Goal: Task Accomplishment & Management: Manage account settings

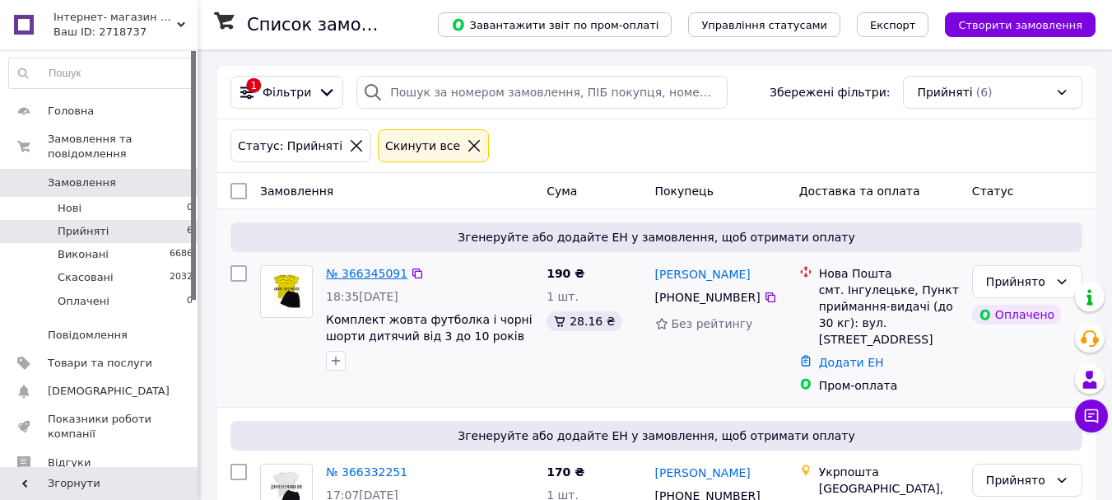
click at [366, 269] on link "№ 366345091" at bounding box center [367, 273] width 82 height 13
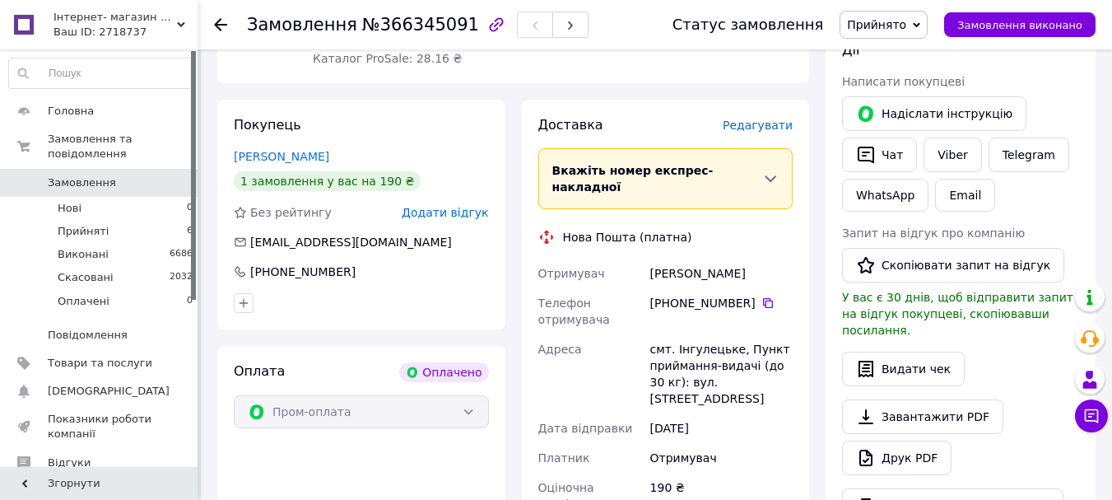
scroll to position [329, 0]
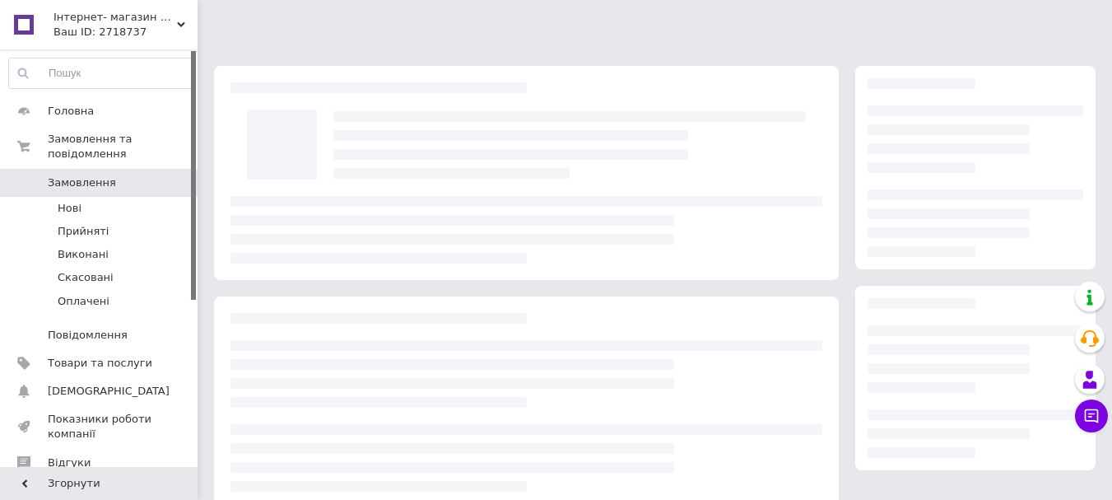
scroll to position [253, 0]
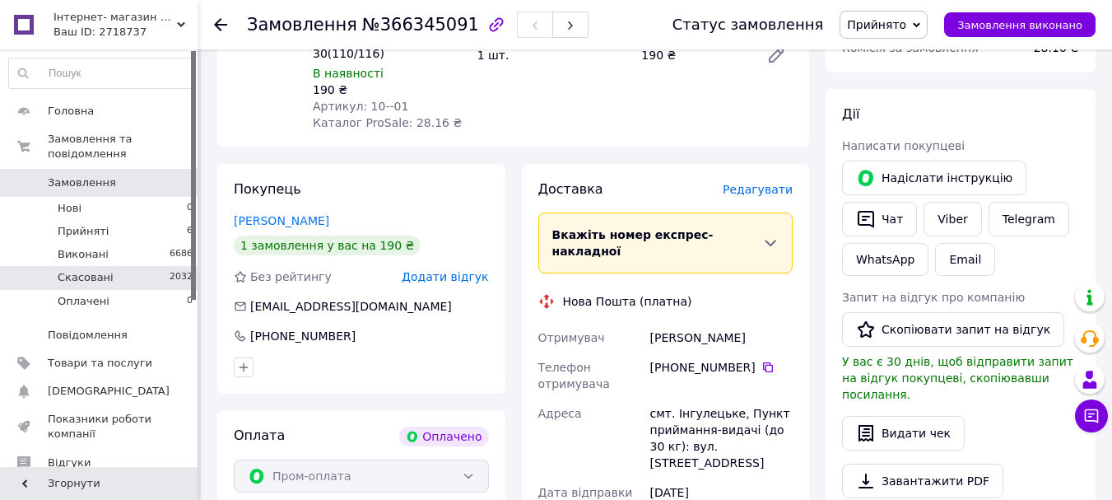
click at [178, 266] on li "Скасовані 2032" at bounding box center [101, 277] width 203 height 23
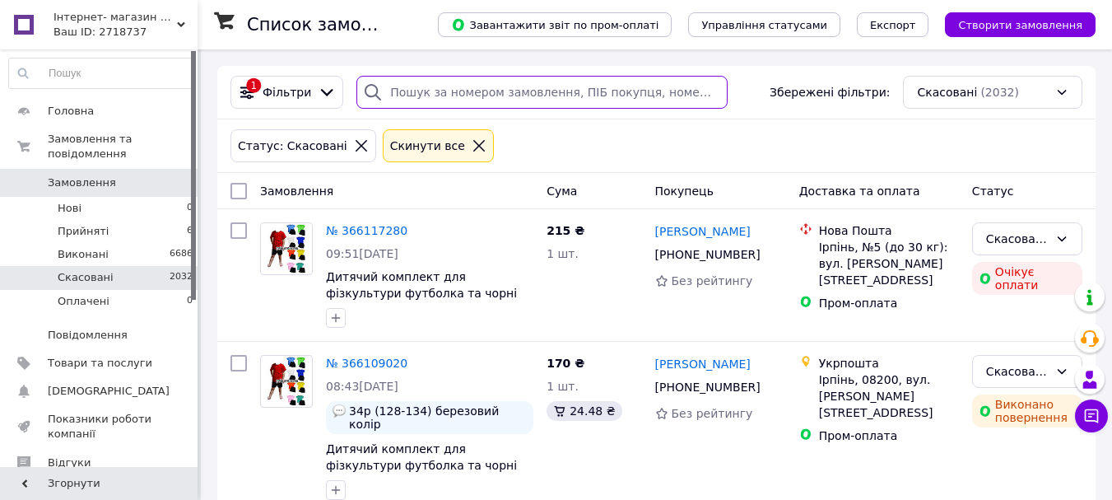
click at [523, 89] on input "search" at bounding box center [541, 92] width 371 height 33
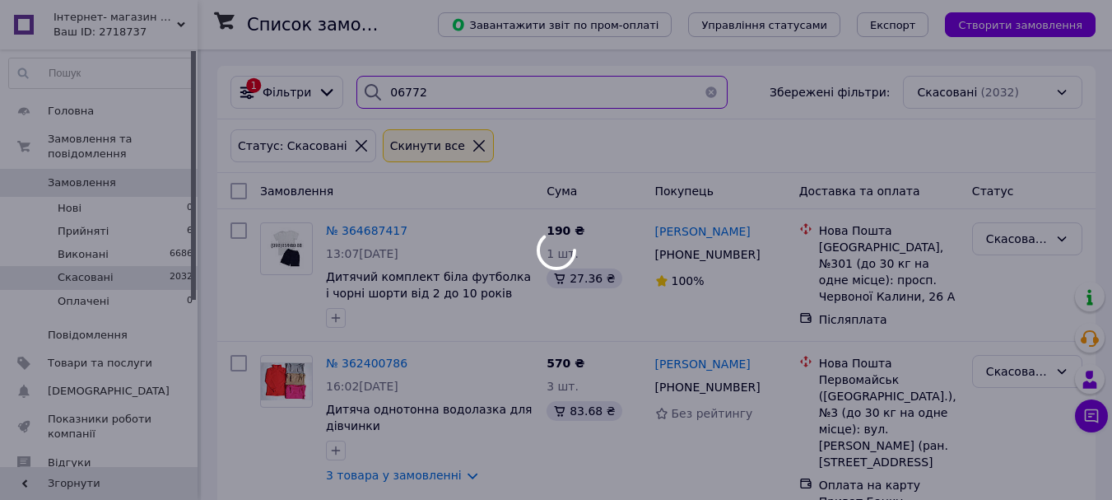
type input "067729"
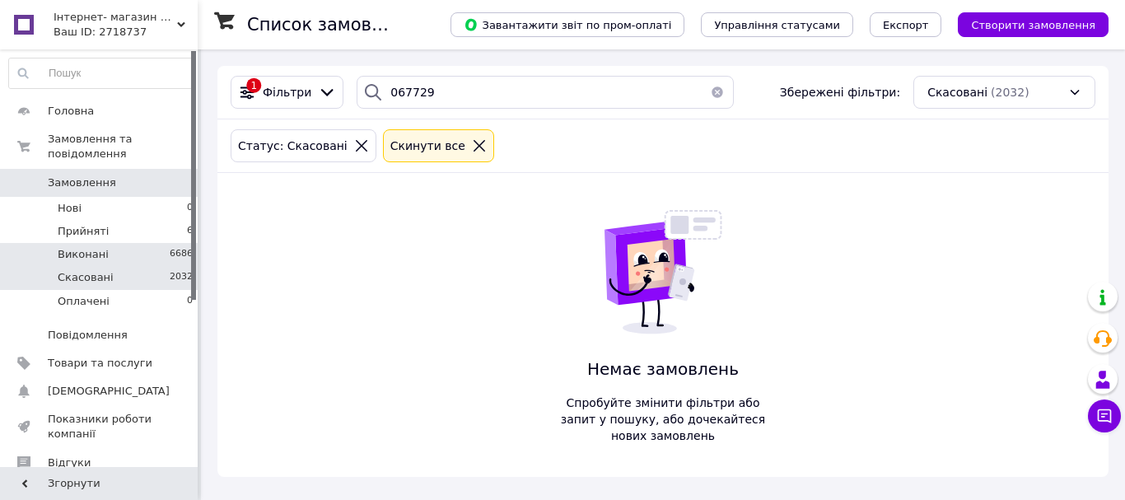
click at [122, 243] on li "Виконані 6686" at bounding box center [101, 254] width 203 height 23
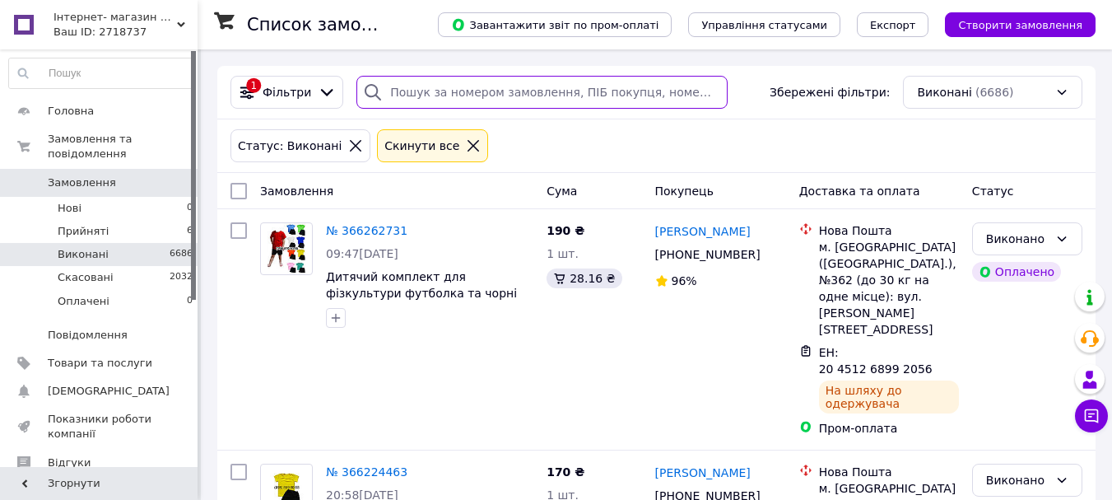
click at [530, 93] on input "search" at bounding box center [541, 92] width 371 height 33
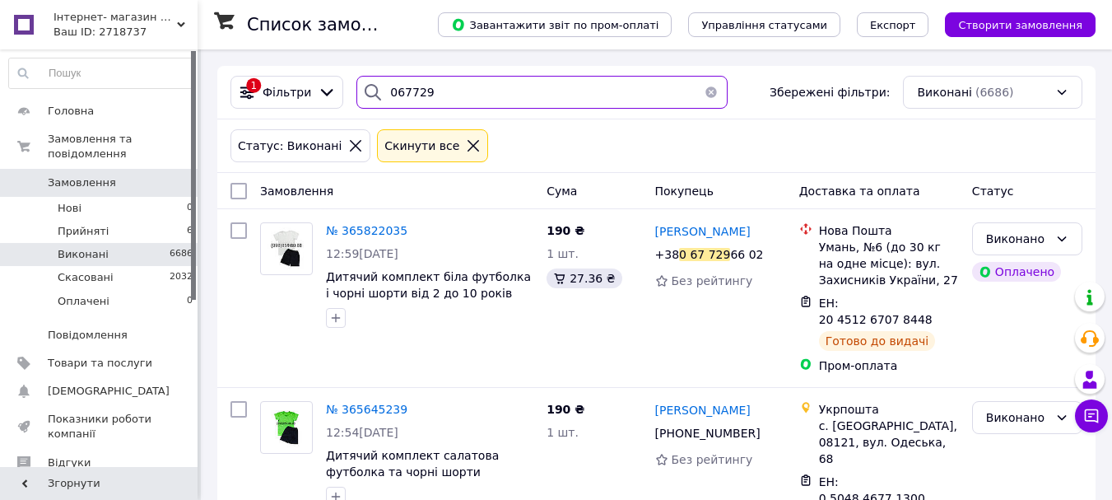
type input "067729"
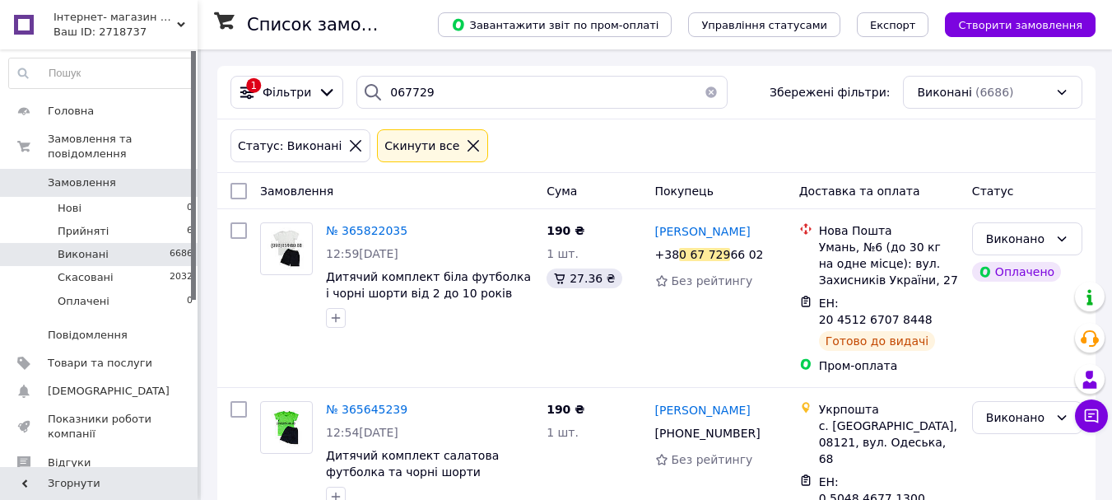
click at [704, 90] on button "button" at bounding box center [711, 92] width 33 height 33
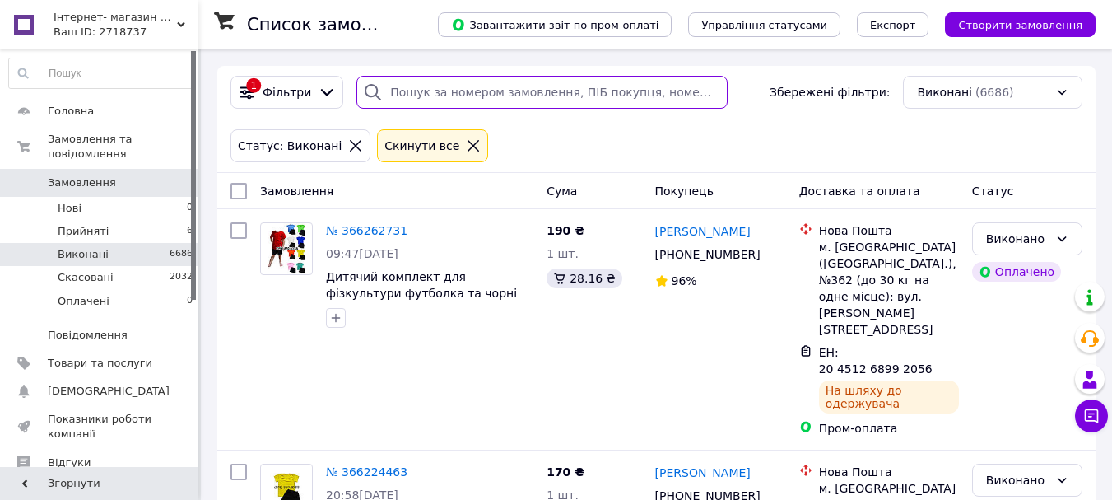
click at [503, 86] on input "search" at bounding box center [541, 92] width 371 height 33
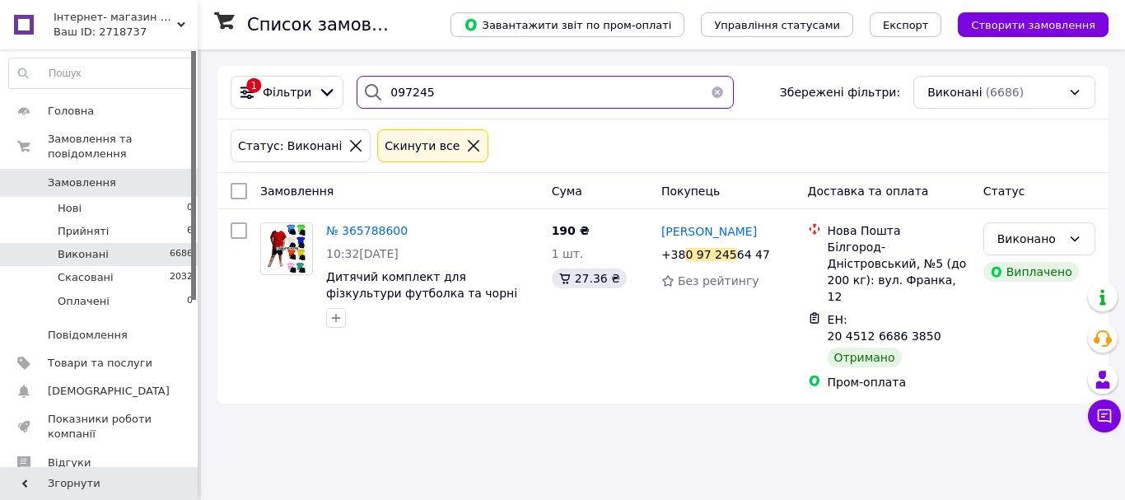
type input "097245"
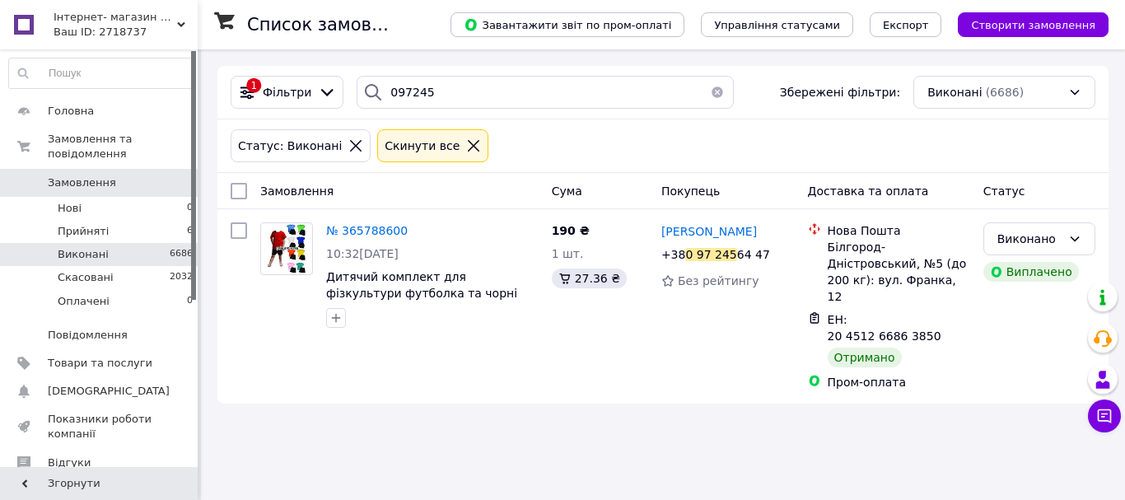
click at [709, 89] on button "button" at bounding box center [717, 92] width 33 height 33
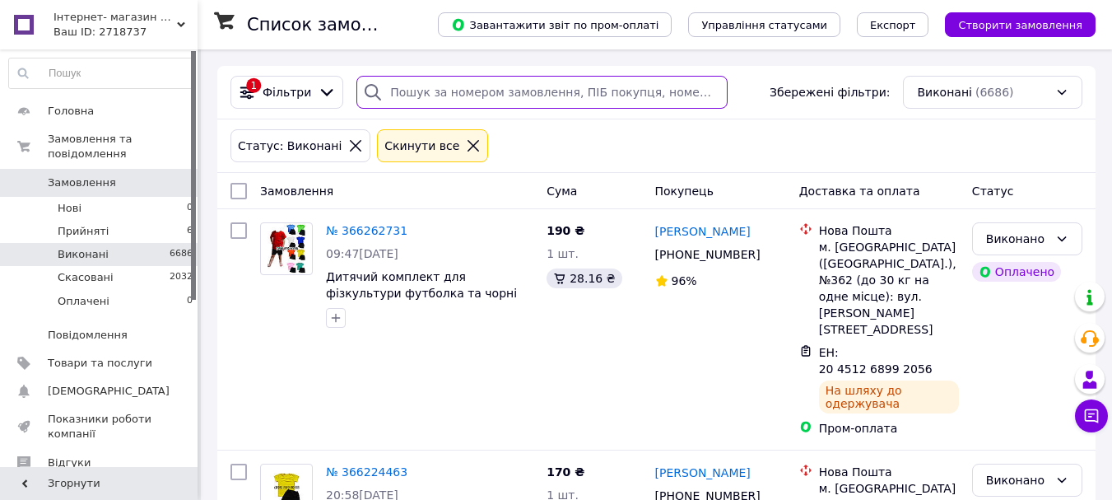
click at [558, 87] on input "search" at bounding box center [541, 92] width 371 height 33
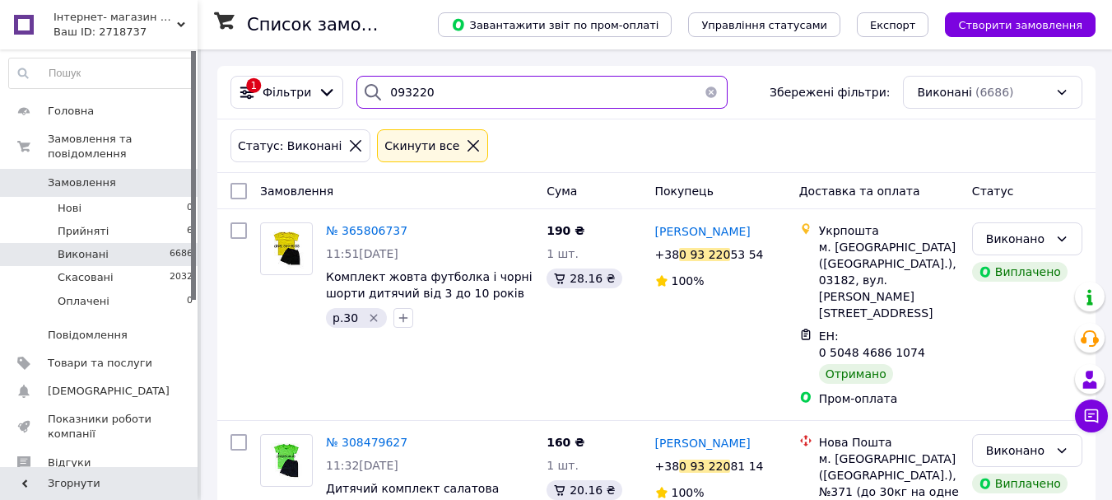
type input "093220"
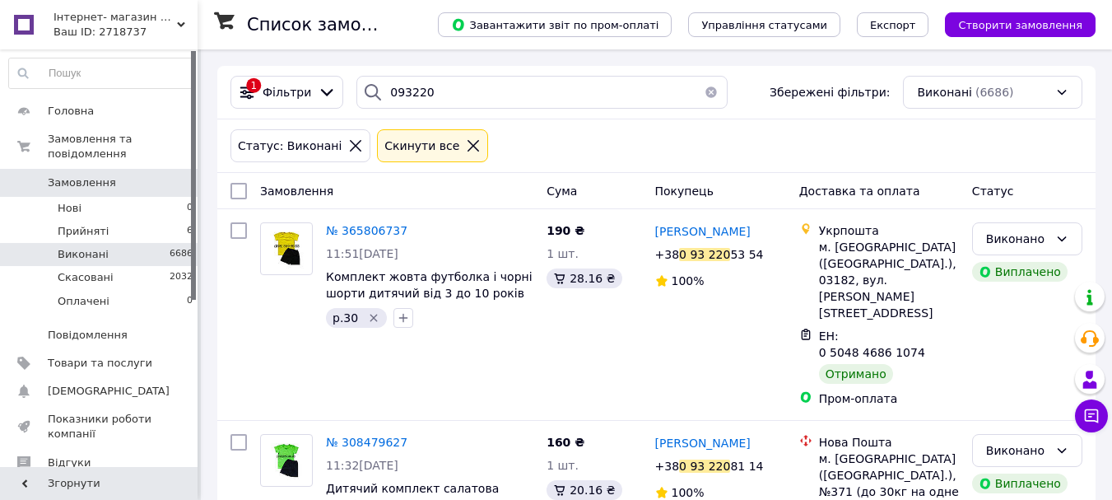
click at [708, 92] on button "button" at bounding box center [711, 92] width 33 height 33
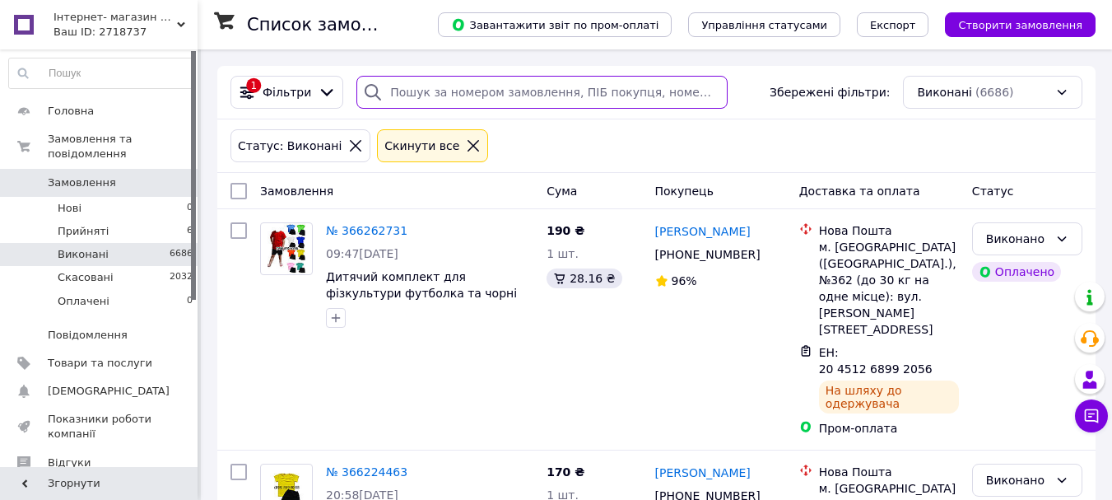
click at [604, 91] on input "search" at bounding box center [541, 92] width 371 height 33
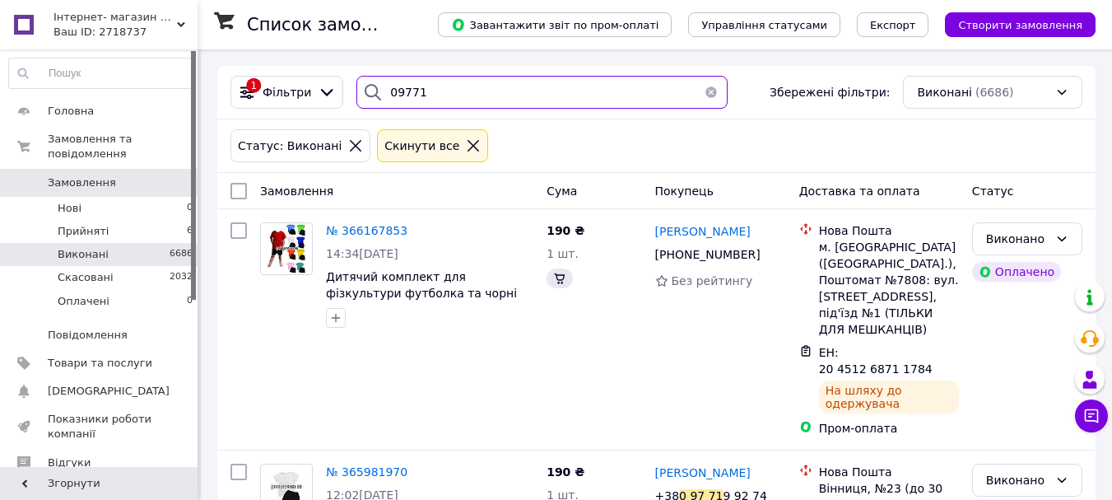
type input "097719"
